Goal: Task Accomplishment & Management: Complete application form

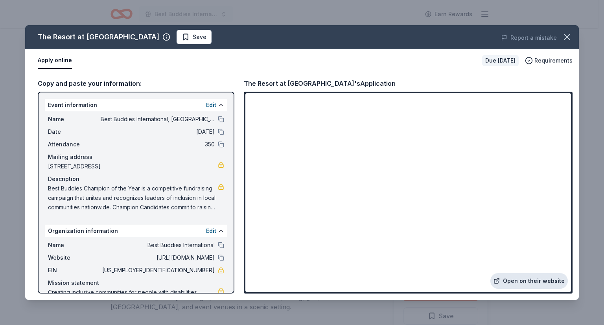
click at [529, 286] on link "Open on their website" at bounding box center [528, 281] width 77 height 16
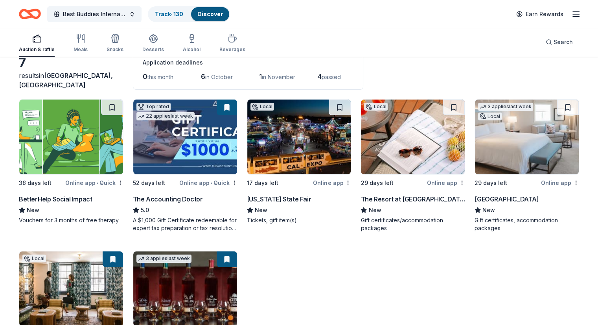
scroll to position [45, 0]
click at [289, 129] on img at bounding box center [299, 137] width 104 height 75
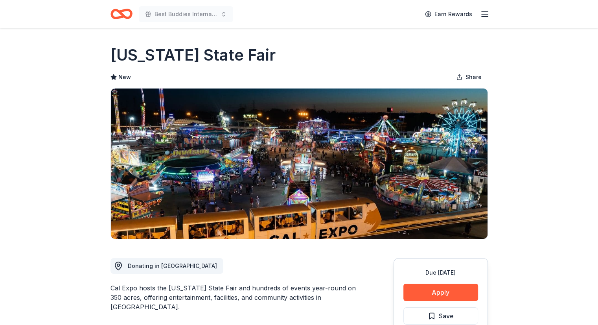
click at [120, 7] on icon "Home" at bounding box center [122, 14] width 22 height 18
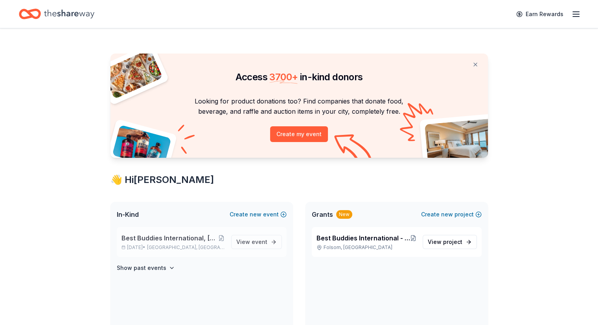
click at [170, 239] on span "Best Buddies International, [GEOGRAPHIC_DATA], Champion of the Year Gala" at bounding box center [170, 237] width 97 height 9
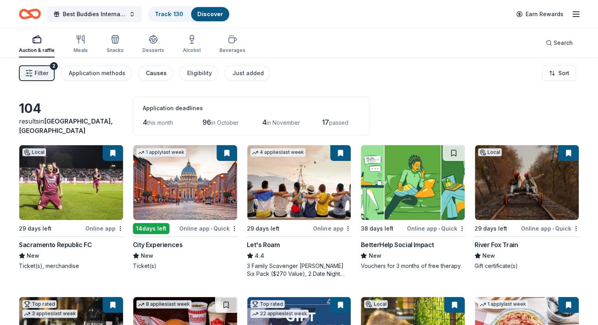
click at [163, 72] on div "Causes" at bounding box center [156, 72] width 21 height 9
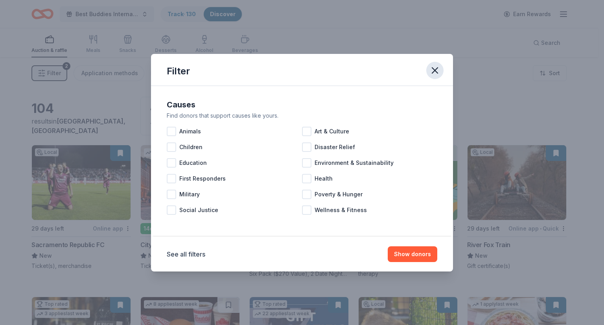
click at [436, 70] on icon "button" at bounding box center [435, 70] width 11 height 11
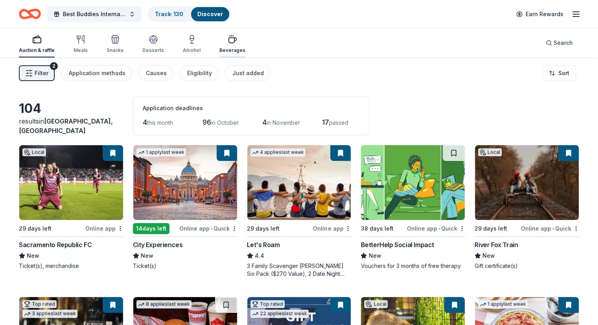
click at [236, 41] on icon "button" at bounding box center [232, 40] width 7 height 5
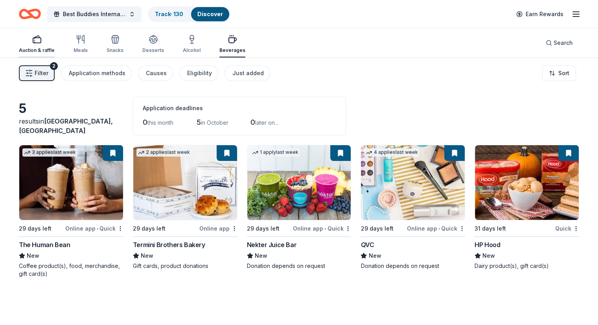
click at [42, 39] on icon "button" at bounding box center [36, 39] width 9 height 9
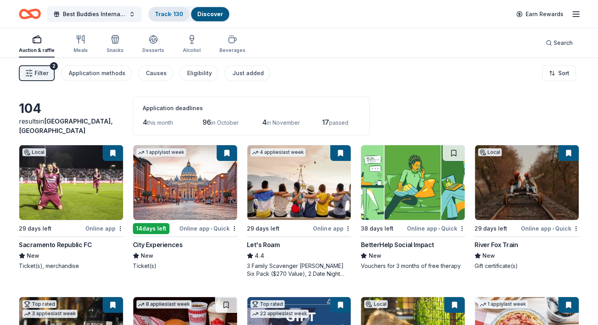
click at [176, 10] on div "Track · 130" at bounding box center [169, 14] width 41 height 14
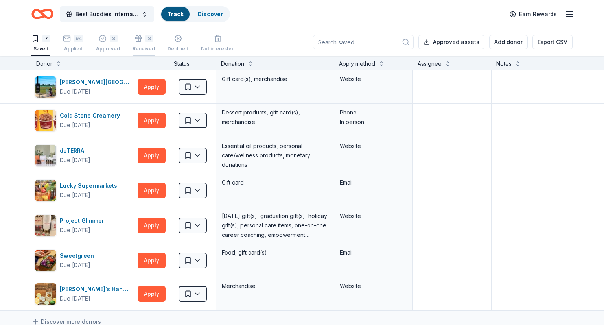
click at [140, 41] on div "8" at bounding box center [144, 39] width 22 height 8
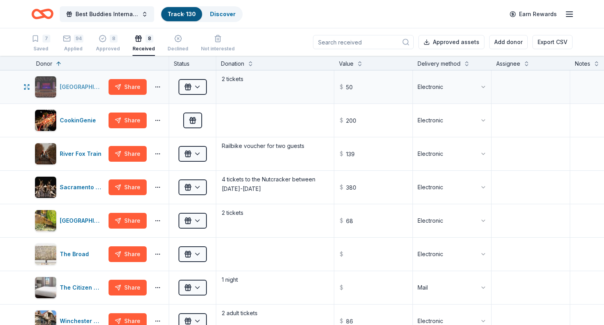
click at [86, 82] on div "B Street Theatre" at bounding box center [83, 86] width 46 height 9
click at [72, 120] on div "CookinGenie" at bounding box center [79, 120] width 39 height 9
click at [80, 118] on div "CookinGenie" at bounding box center [79, 120] width 39 height 9
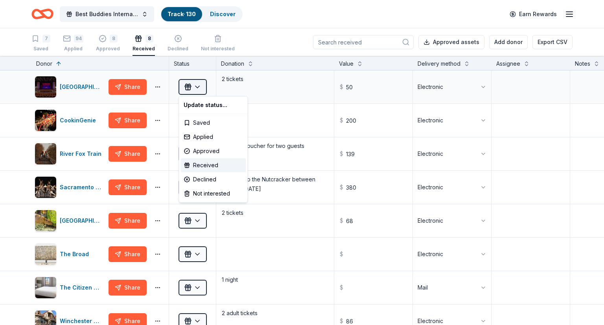
click at [197, 86] on html "Best Buddies International, Sacramento, Champion of the Year Gala Track · 130 D…" at bounding box center [302, 162] width 604 height 325
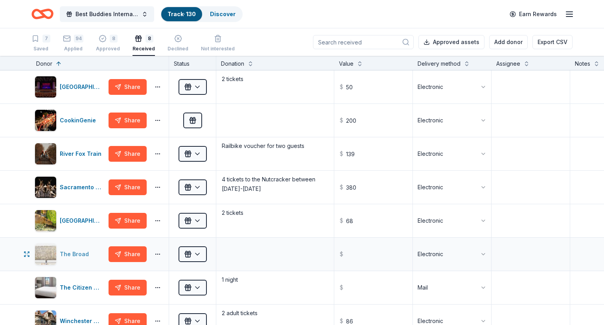
click at [76, 251] on div "The Broad" at bounding box center [76, 253] width 32 height 9
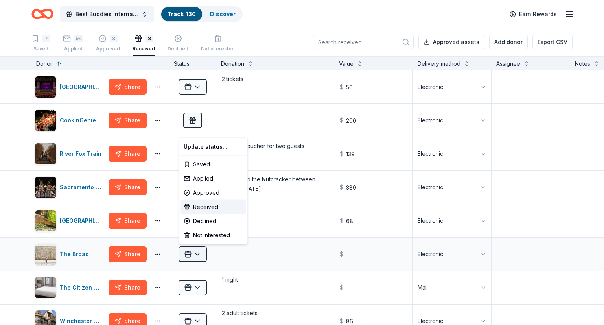
click at [199, 254] on html "Best Buddies International, Sacramento, Champion of the Year Gala Track · 130 D…" at bounding box center [302, 162] width 604 height 325
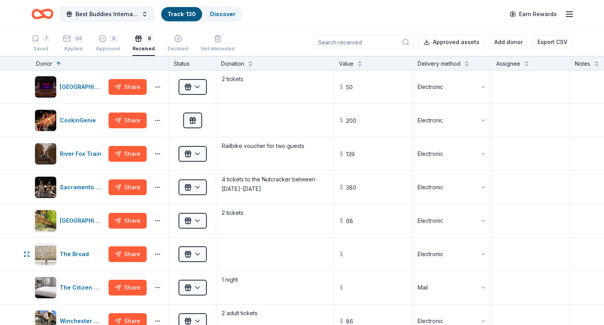
click at [277, 252] on html "Best Buddies International, Sacramento, Champion of the Year Gala Track · 130 D…" at bounding box center [302, 162] width 604 height 325
click at [277, 252] on textarea at bounding box center [275, 253] width 116 height 31
type textarea "VIP pass for 4"
click at [382, 258] on input "text" at bounding box center [373, 253] width 77 height 31
type input "75.00"
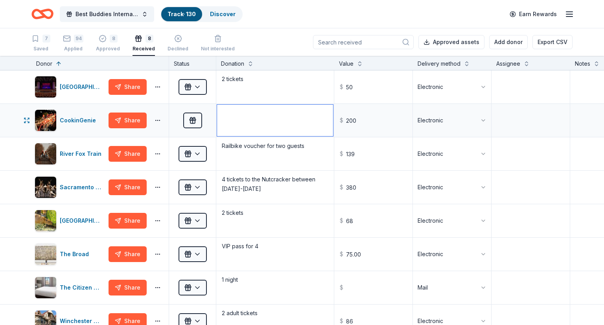
click at [286, 116] on textarea at bounding box center [275, 120] width 116 height 31
type textarea "certificate"
click at [538, 171] on div at bounding box center [531, 187] width 78 height 33
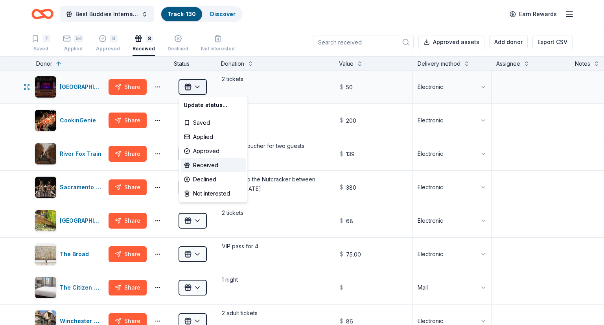
click at [198, 84] on html "Best Buddies International, Sacramento, Champion of the Year Gala Track · 130 D…" at bounding box center [302, 162] width 604 height 325
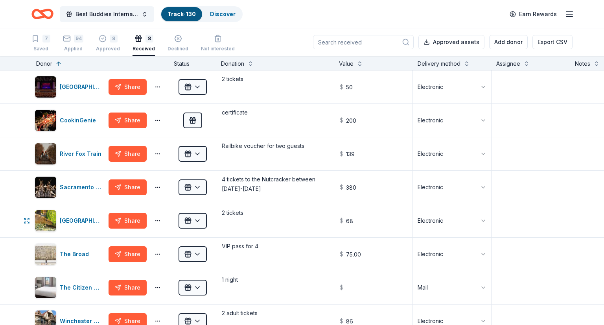
click at [198, 218] on html "Best Buddies International, Sacramento, Champion of the Year Gala Track · 130 D…" at bounding box center [302, 162] width 604 height 325
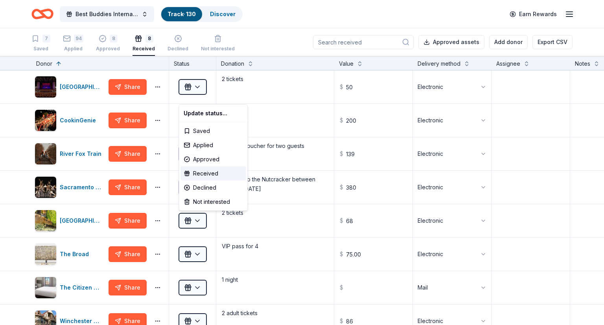
click at [198, 218] on html "Best Buddies International, Sacramento, Champion of the Year Gala Track · 130 D…" at bounding box center [302, 162] width 604 height 325
click at [289, 109] on html "Best Buddies International, Sacramento, Champion of the Year Gala Track · 130 D…" at bounding box center [302, 162] width 604 height 325
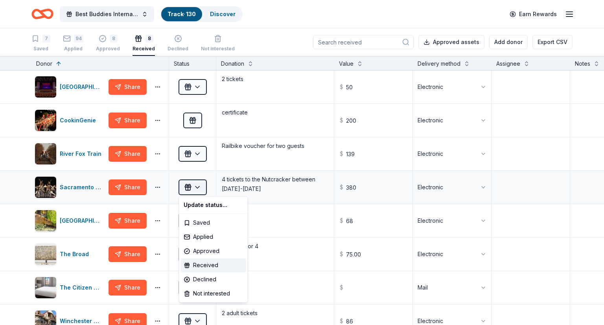
click at [197, 186] on html "Best Buddies International, Sacramento, Champion of the Year Gala Track · 130 D…" at bounding box center [302, 162] width 604 height 325
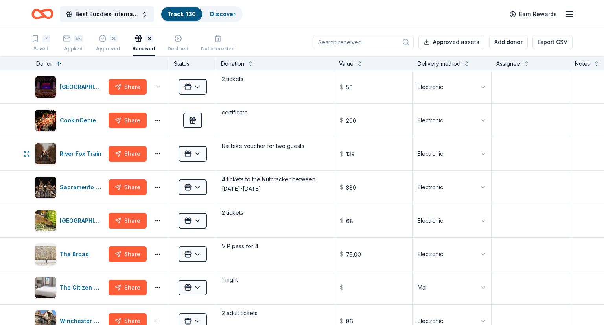
click at [197, 153] on html "Best Buddies International, Sacramento, Champion of the Year Gala Track · 130 D…" at bounding box center [302, 162] width 604 height 325
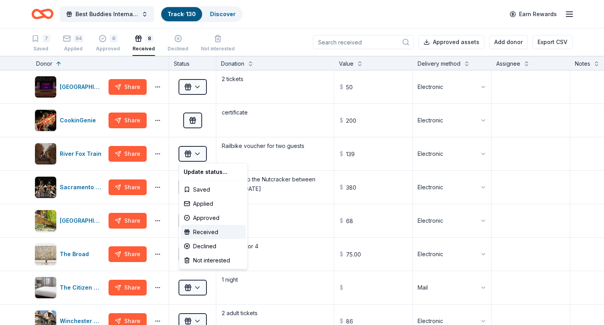
click at [197, 153] on html "Best Buddies International, Sacramento, Champion of the Year Gala Track · 130 D…" at bounding box center [302, 162] width 604 height 325
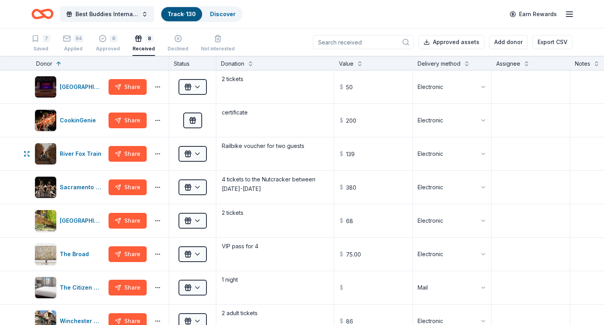
click at [197, 153] on html "Best Buddies International, Sacramento, Champion of the Year Gala Track · 130 D…" at bounding box center [302, 162] width 604 height 325
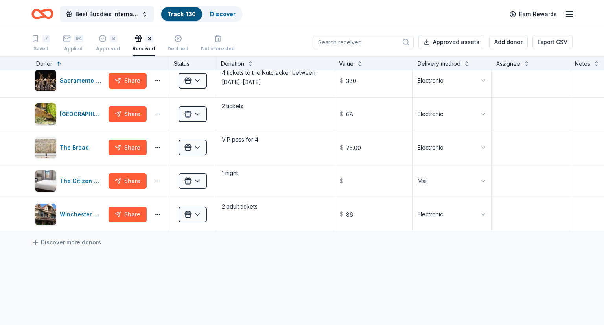
scroll to position [107, 0]
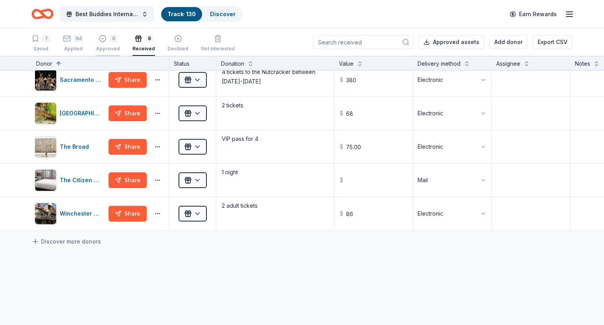
click at [104, 41] on icon "button" at bounding box center [102, 38] width 7 height 7
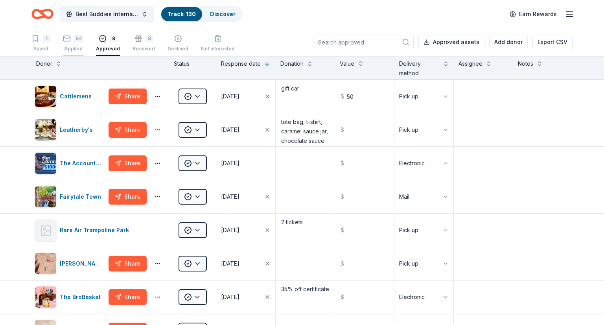
click at [70, 43] on div "94 Applied" at bounding box center [73, 43] width 20 height 17
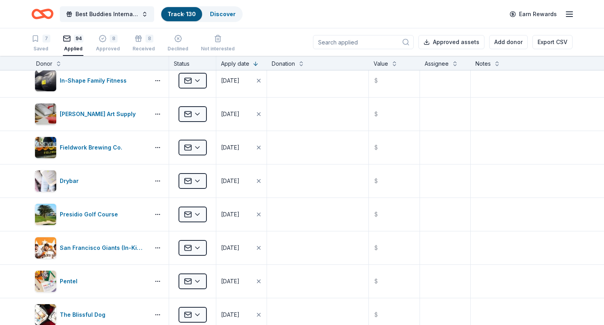
scroll to position [1378, 0]
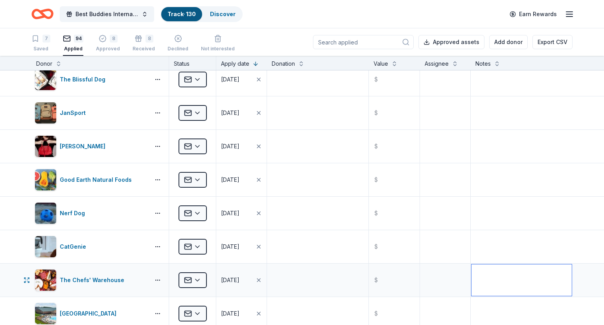
click at [552, 268] on textarea at bounding box center [522, 279] width 100 height 31
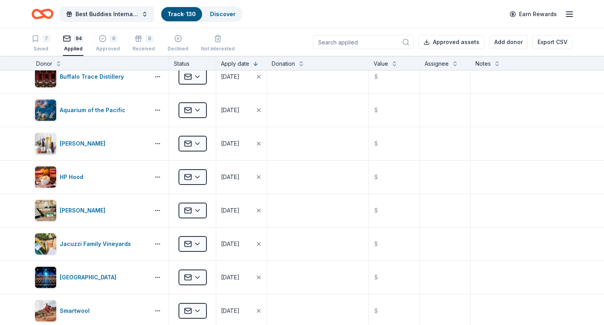
scroll to position [0, 0]
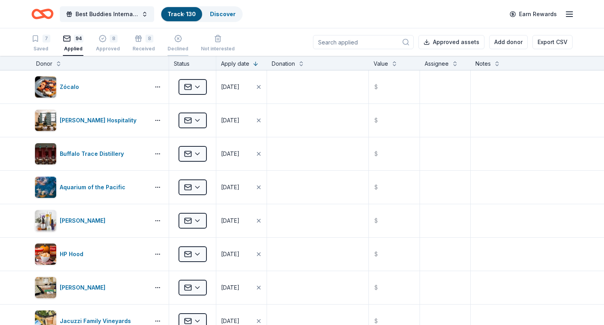
click at [174, 40] on icon "button" at bounding box center [178, 39] width 8 height 8
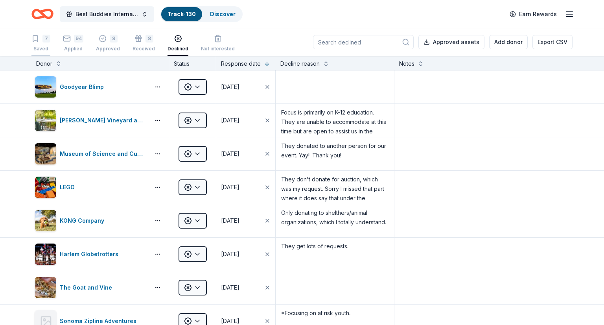
click at [31, 38] on icon "button" at bounding box center [35, 39] width 8 height 8
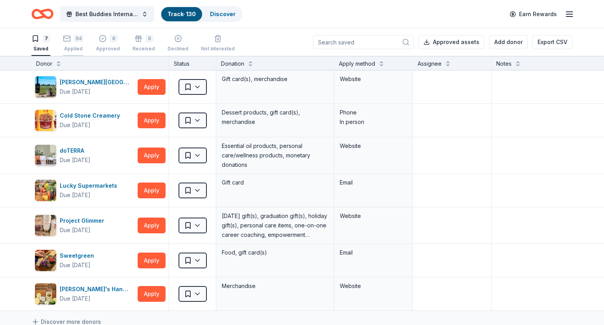
click at [71, 41] on div "94" at bounding box center [73, 39] width 20 height 8
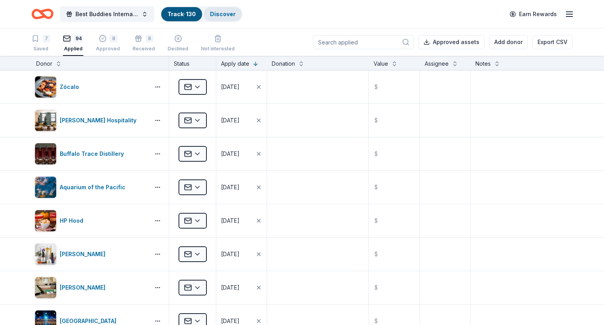
click at [218, 11] on link "Discover" at bounding box center [223, 14] width 26 height 7
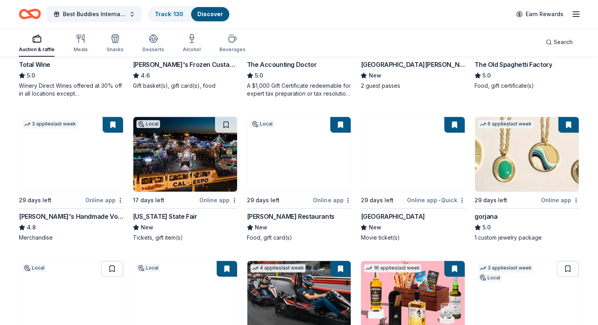
scroll to position [334, 0]
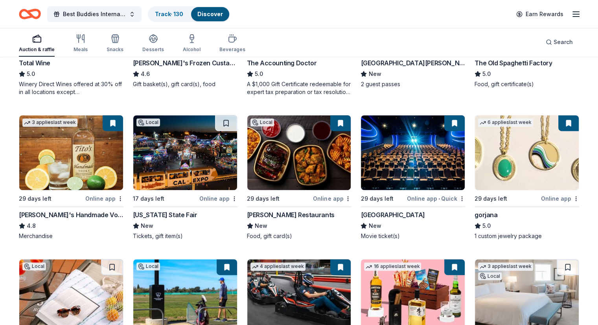
click at [186, 151] on img at bounding box center [185, 152] width 104 height 75
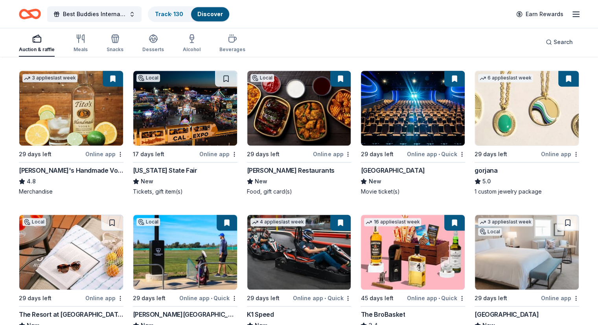
scroll to position [372, 0]
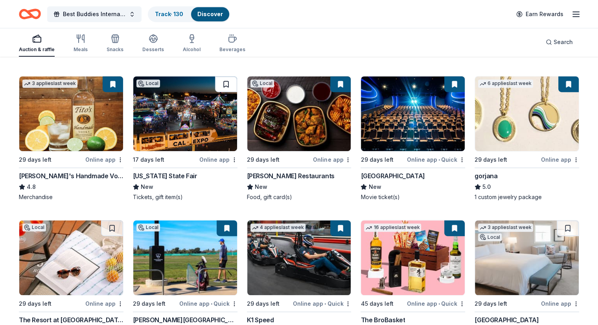
click at [227, 83] on button at bounding box center [226, 84] width 22 height 16
click at [557, 222] on button at bounding box center [568, 228] width 22 height 16
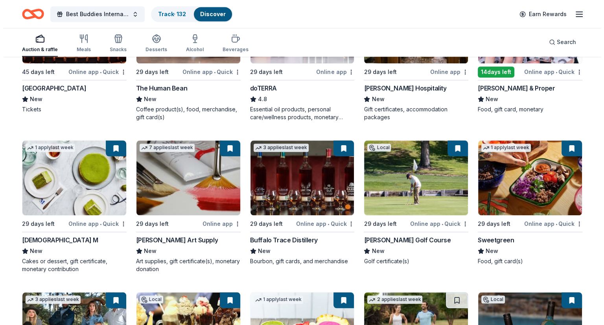
scroll to position [0, 0]
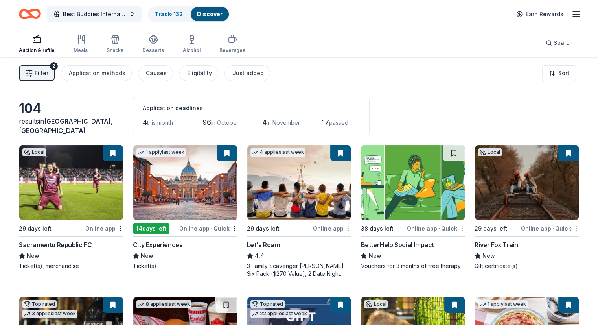
click at [40, 10] on icon "Home" at bounding box center [34, 14] width 12 height 8
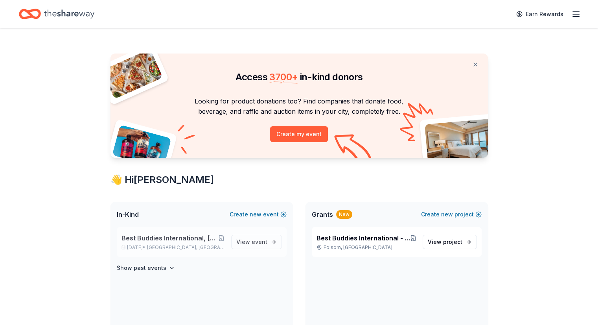
click at [164, 233] on span "Best Buddies International, [GEOGRAPHIC_DATA], Champion of the Year Gala" at bounding box center [170, 237] width 97 height 9
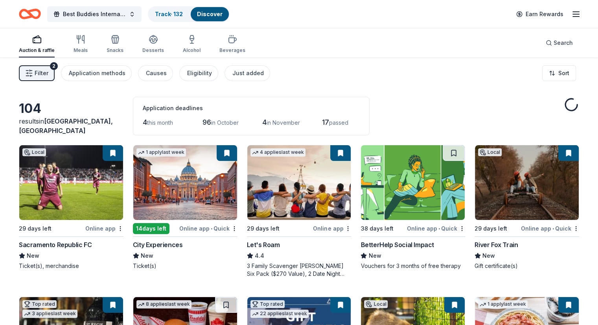
click at [168, 244] on div "City Experiences" at bounding box center [158, 244] width 50 height 9
click at [107, 70] on div "Application methods" at bounding box center [97, 72] width 57 height 9
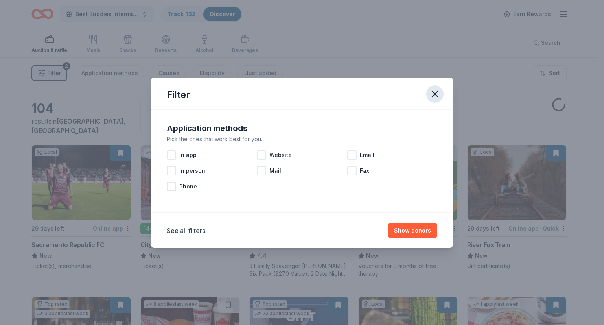
click at [436, 92] on icon "button" at bounding box center [435, 93] width 11 height 11
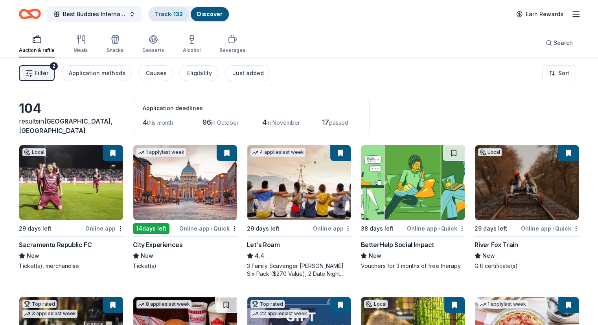
click at [171, 13] on link "Track · 132" at bounding box center [169, 14] width 28 height 7
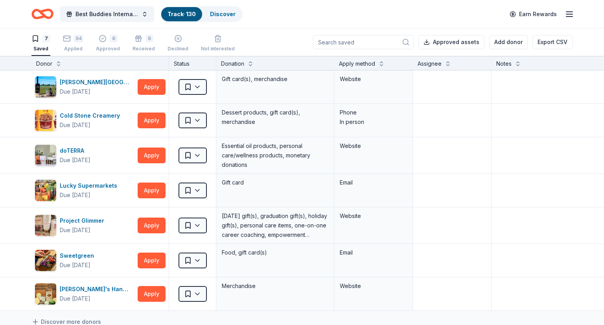
click at [33, 41] on icon "button" at bounding box center [35, 39] width 8 height 8
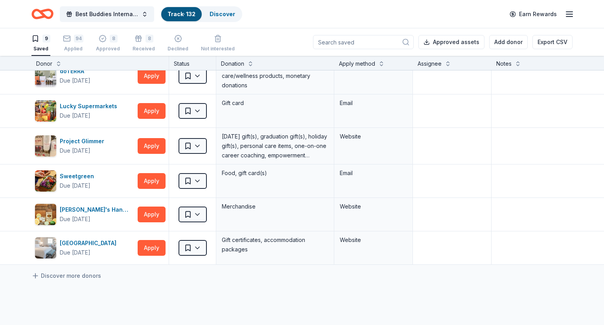
scroll to position [113, 0]
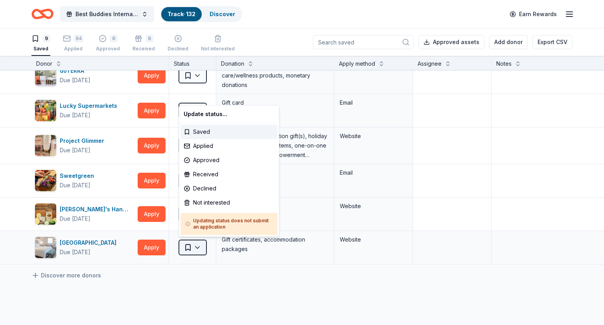
click at [201, 243] on html "Best Buddies International, Sacramento, Champion of the Year Gala Track · 132 D…" at bounding box center [302, 162] width 604 height 325
click at [201, 203] on div "Not interested" at bounding box center [229, 202] width 97 height 14
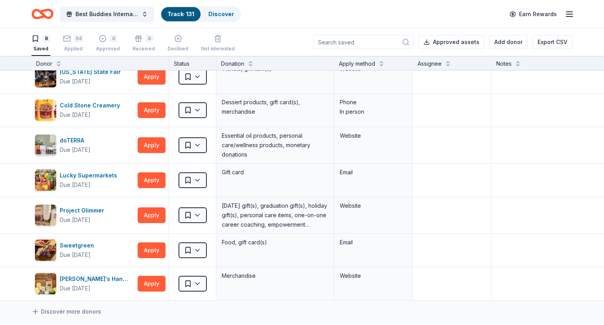
scroll to position [0, 0]
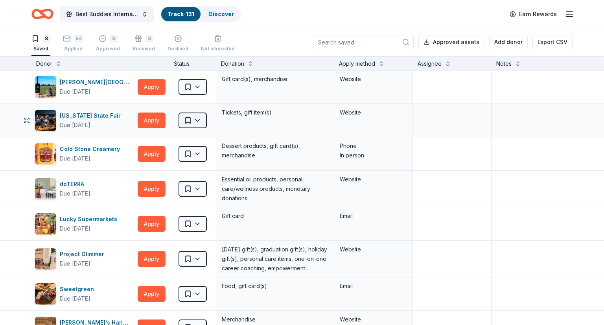
click at [198, 120] on html "Best Buddies International, Sacramento, Champion of the Year Gala Track · 131 D…" at bounding box center [302, 162] width 604 height 325
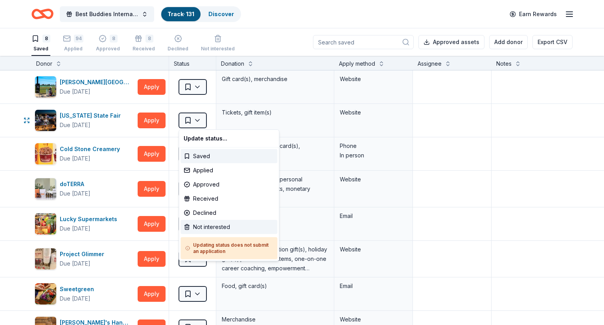
click at [222, 226] on div "Not interested" at bounding box center [229, 227] width 97 height 14
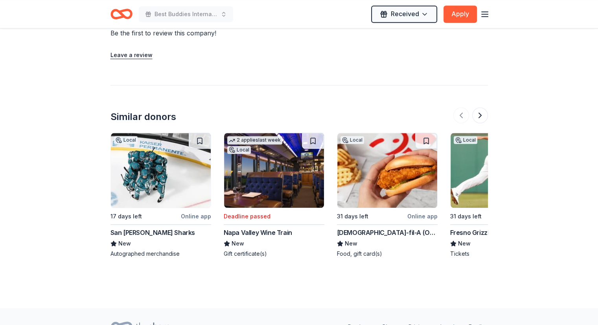
scroll to position [835, 0]
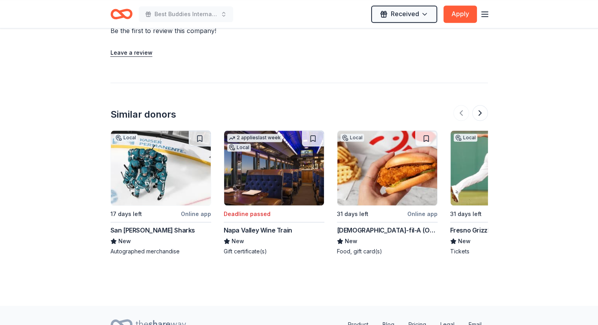
click at [149, 177] on img at bounding box center [161, 168] width 100 height 75
click at [473, 225] on div "Fresno Grizzlies" at bounding box center [474, 229] width 48 height 9
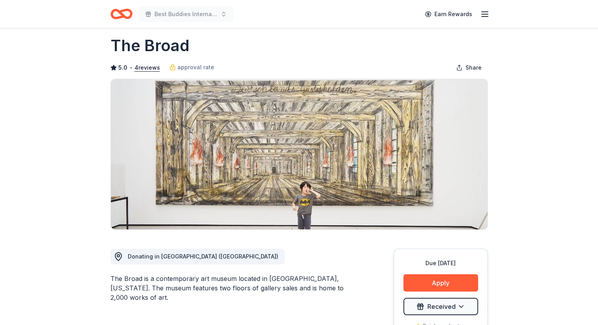
scroll to position [2, 0]
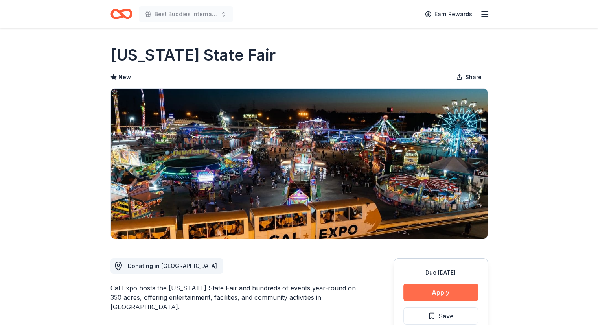
click at [446, 294] on button "Apply" at bounding box center [441, 292] width 75 height 17
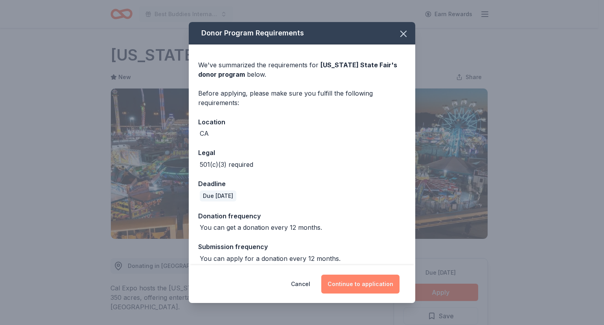
click at [354, 279] on button "Continue to application" at bounding box center [360, 284] width 78 height 19
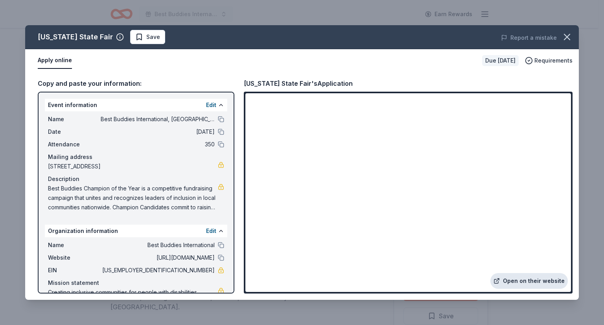
click at [528, 273] on link "Open on their website" at bounding box center [528, 281] width 77 height 16
click at [563, 39] on icon "button" at bounding box center [567, 36] width 11 height 11
